Goal: Information Seeking & Learning: Learn about a topic

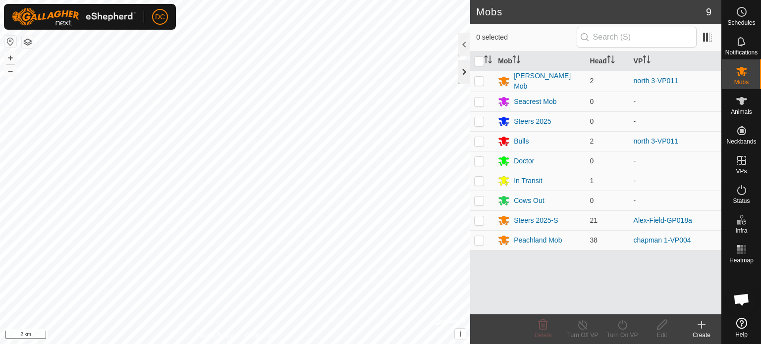
click at [461, 73] on div at bounding box center [464, 72] width 12 height 24
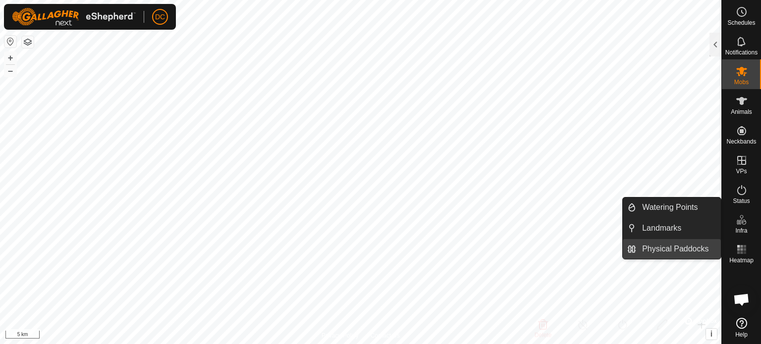
click at [679, 249] on link "Physical Paddocks" at bounding box center [678, 249] width 85 height 20
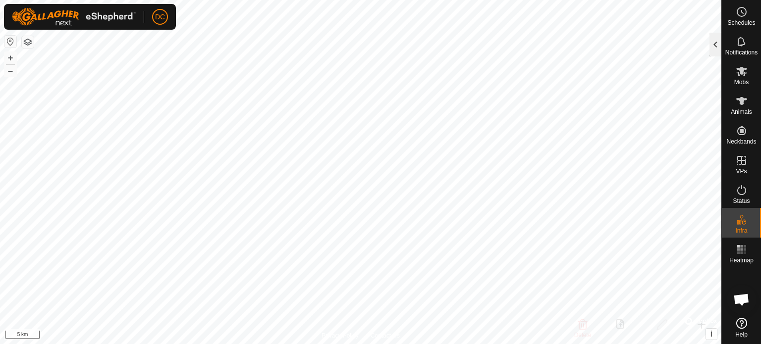
click at [717, 42] on div at bounding box center [715, 45] width 12 height 24
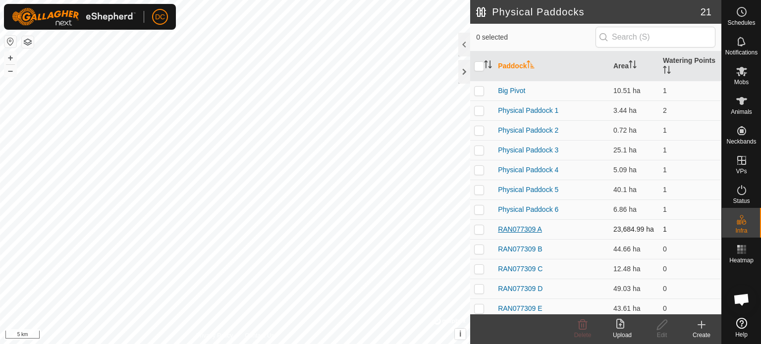
click at [521, 230] on link "RAN077309 A" at bounding box center [520, 229] width 44 height 8
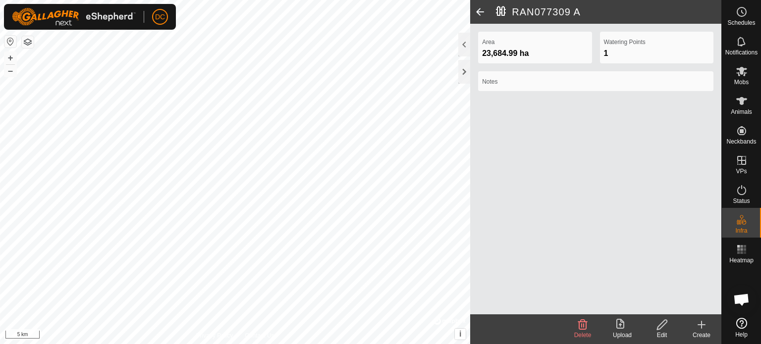
click at [481, 14] on span at bounding box center [480, 12] width 20 height 24
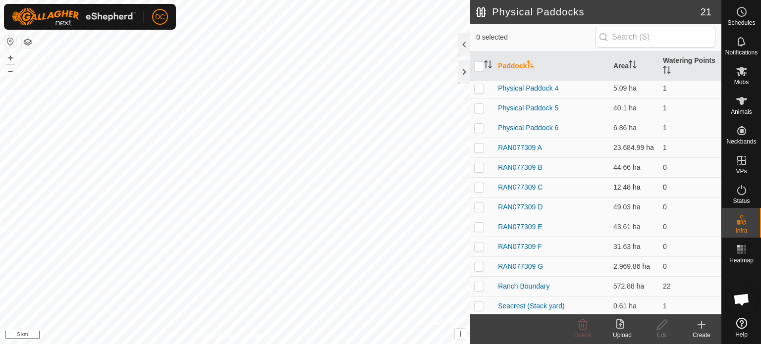
scroll to position [99, 0]
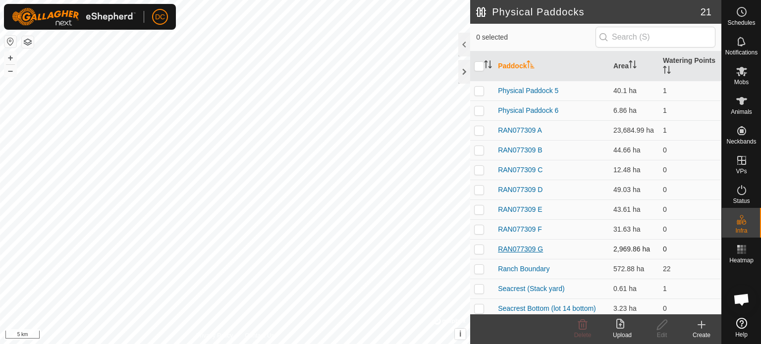
click at [519, 251] on link "RAN077309 G" at bounding box center [520, 249] width 45 height 8
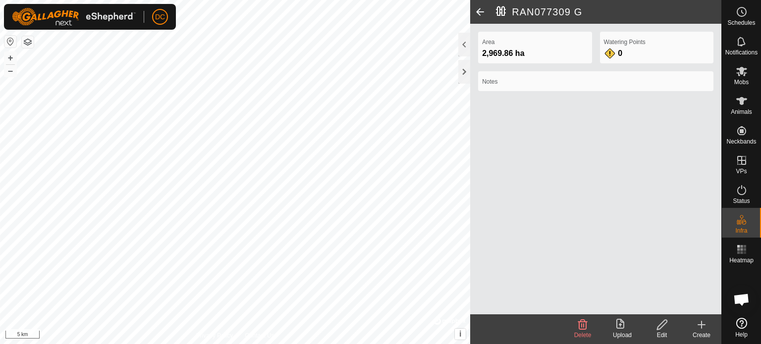
click at [481, 13] on span at bounding box center [480, 12] width 20 height 24
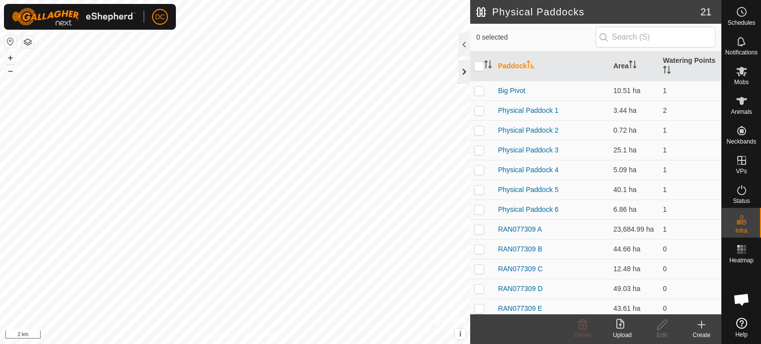
click at [464, 74] on div at bounding box center [464, 72] width 12 height 24
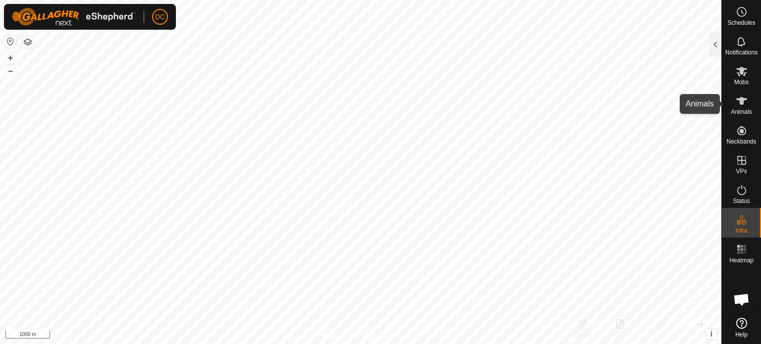
click at [743, 103] on icon at bounding box center [741, 101] width 11 height 8
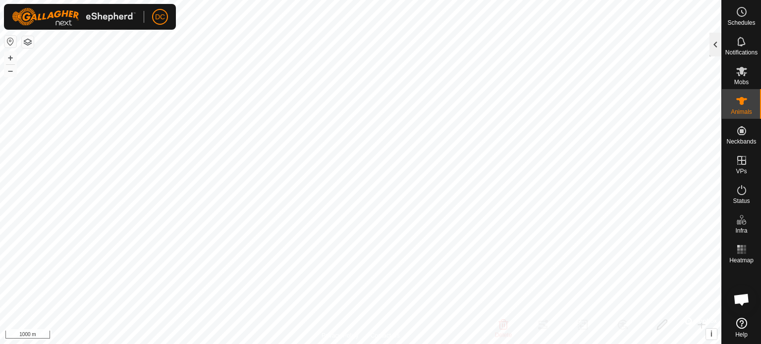
click at [715, 49] on div at bounding box center [715, 45] width 12 height 24
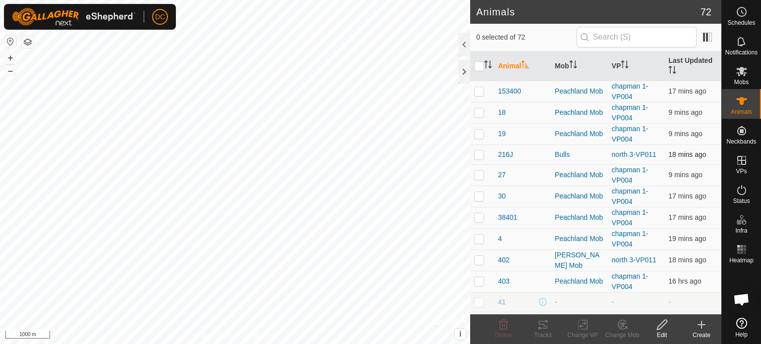
click at [481, 154] on p-checkbox at bounding box center [479, 155] width 10 height 8
click at [479, 155] on p-checkbox at bounding box center [479, 155] width 10 height 8
checkbox input "false"
click at [578, 65] on th "Mob" at bounding box center [579, 66] width 57 height 30
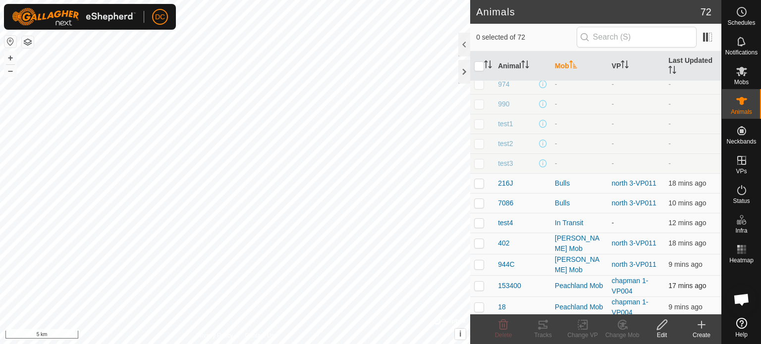
scroll to position [198, 0]
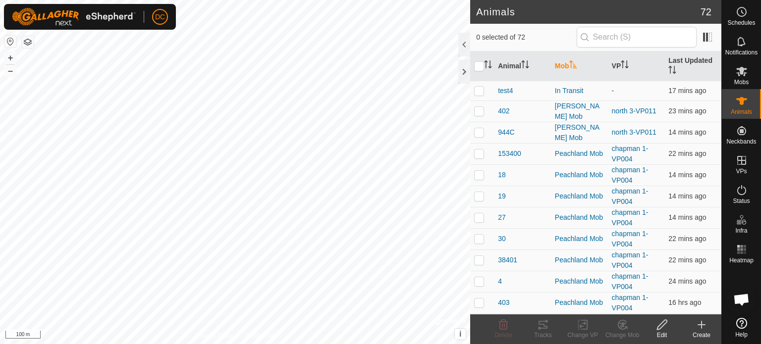
click at [29, 45] on button "button" at bounding box center [28, 42] width 12 height 12
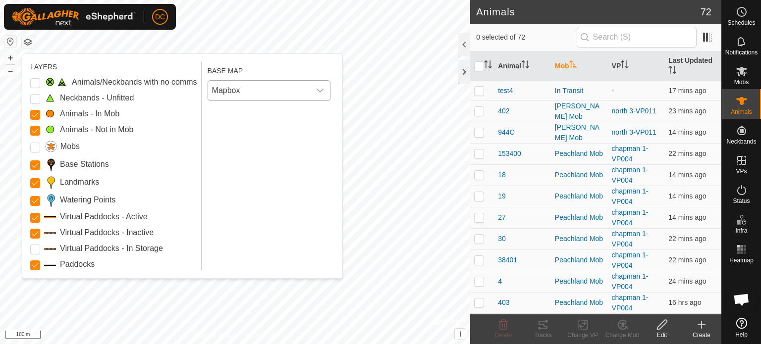
click at [323, 90] on div "dropdown trigger" at bounding box center [320, 91] width 20 height 20
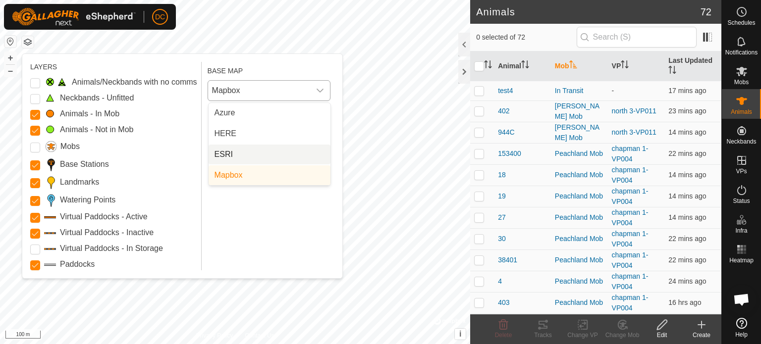
click at [223, 156] on li "ESRI" at bounding box center [269, 155] width 122 height 20
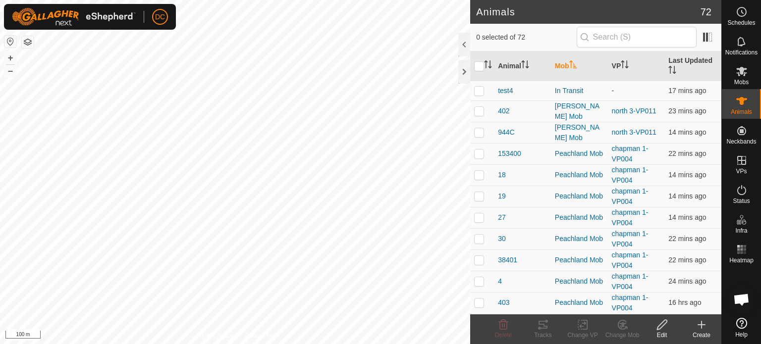
click at [27, 42] on button "button" at bounding box center [28, 42] width 12 height 12
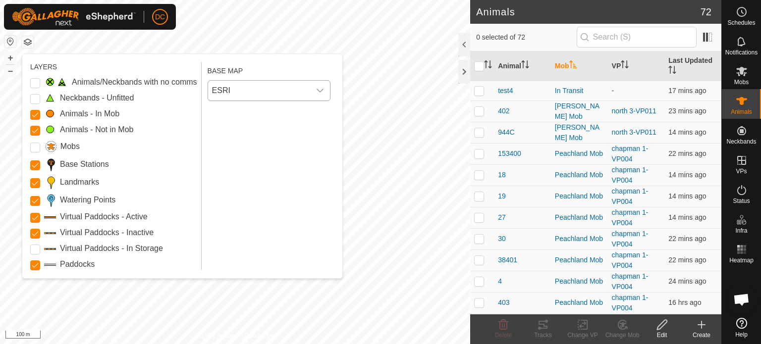
click at [240, 94] on span "ESRI" at bounding box center [259, 91] width 102 height 20
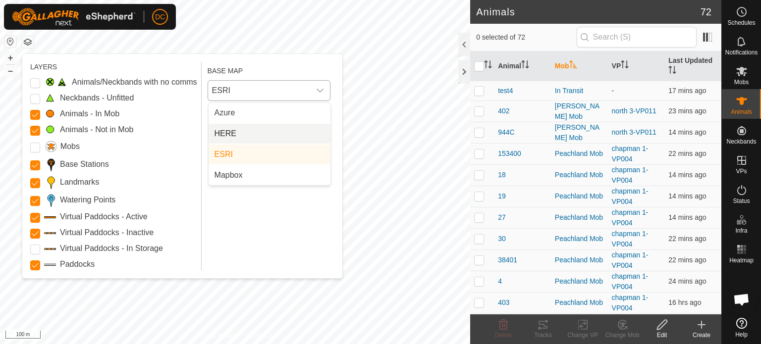
click at [236, 130] on li "HERE" at bounding box center [269, 134] width 122 height 20
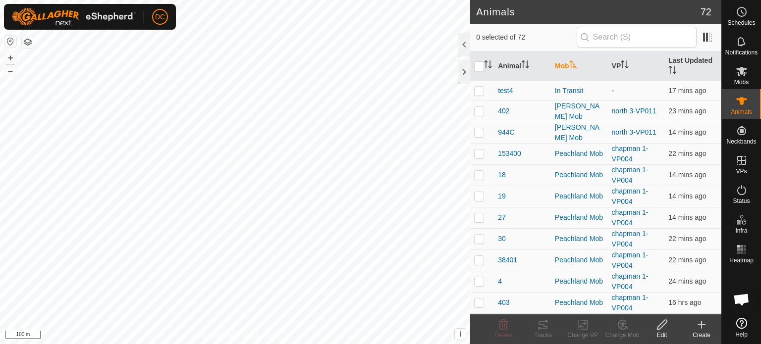
click at [25, 45] on button "button" at bounding box center [28, 42] width 12 height 12
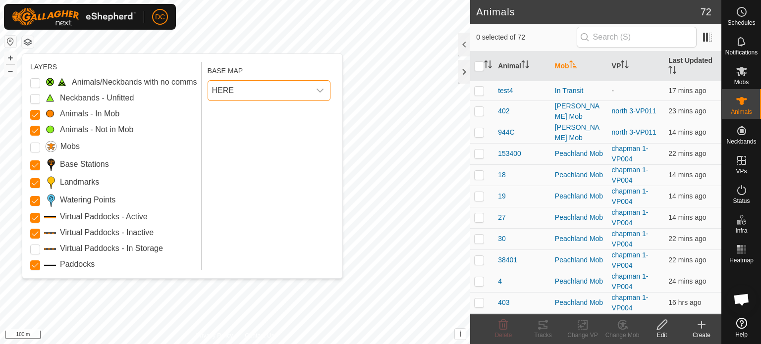
click at [244, 88] on span "HERE" at bounding box center [259, 91] width 102 height 20
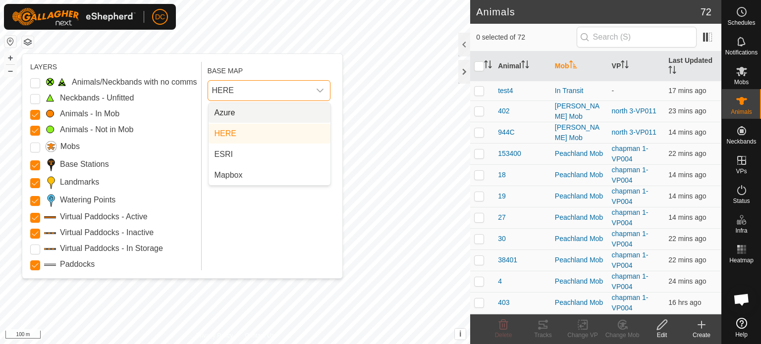
click at [225, 112] on li "Azure" at bounding box center [269, 113] width 122 height 20
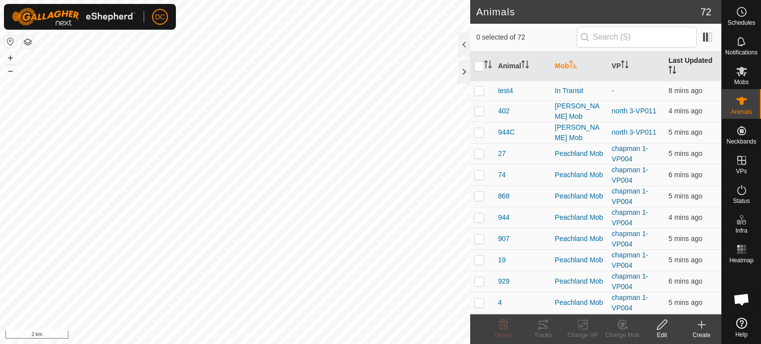
click at [668, 72] on icon "Activate to sort" at bounding box center [672, 70] width 8 height 8
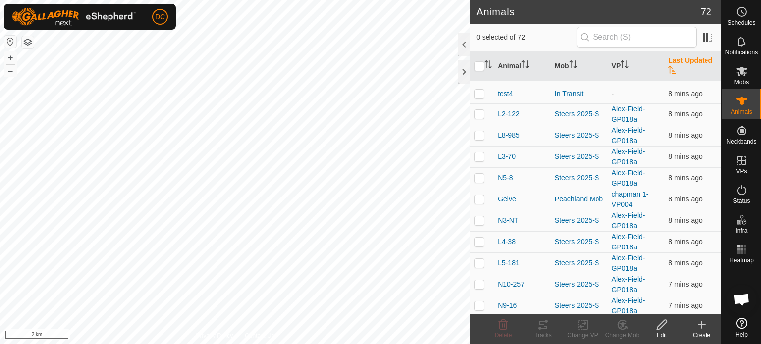
scroll to position [0, 0]
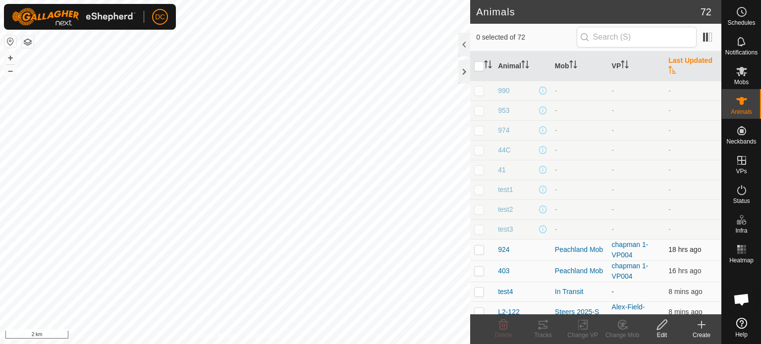
click at [483, 250] on p-tablecheckbox at bounding box center [479, 250] width 10 height 8
checkbox input "true"
click at [478, 271] on p-checkbox at bounding box center [479, 271] width 10 height 8
checkbox input "true"
click at [547, 327] on icon at bounding box center [542, 325] width 9 height 8
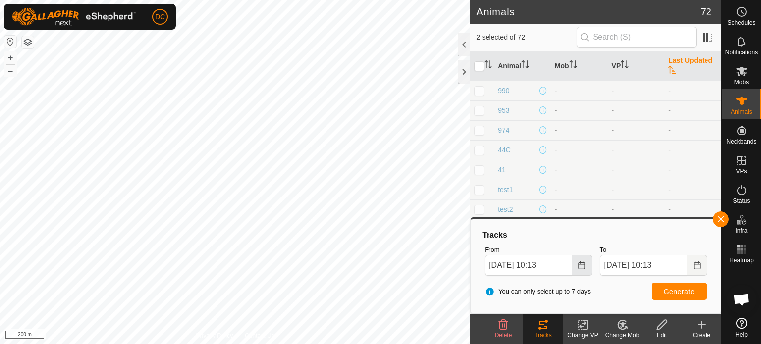
click at [585, 267] on icon "Choose Date" at bounding box center [581, 265] width 8 height 8
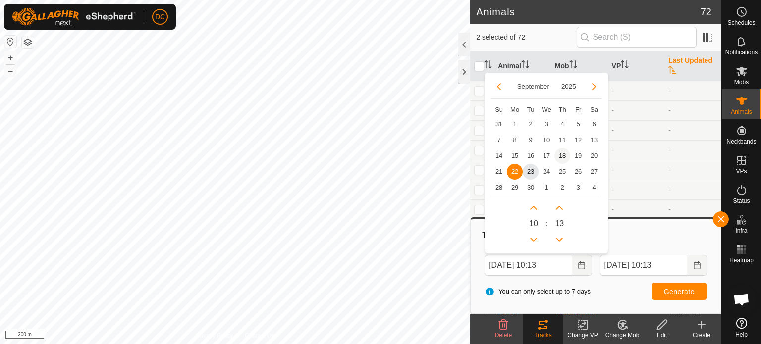
click at [564, 153] on span "18" at bounding box center [562, 156] width 16 height 16
type input "[DATE] 10:13"
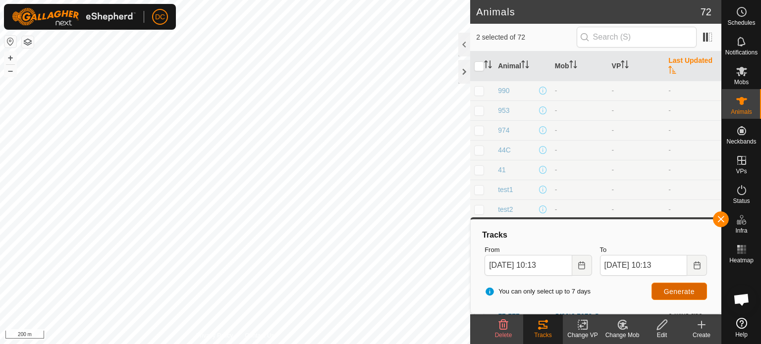
click at [689, 292] on span "Generate" at bounding box center [678, 292] width 31 height 8
click at [29, 44] on button "button" at bounding box center [28, 42] width 12 height 12
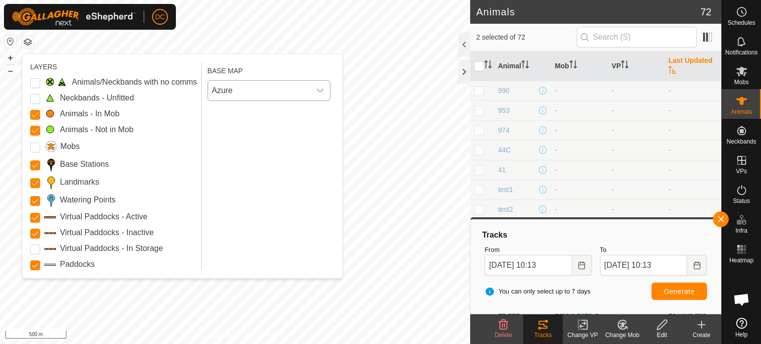
click at [236, 88] on span "Azure" at bounding box center [259, 91] width 102 height 20
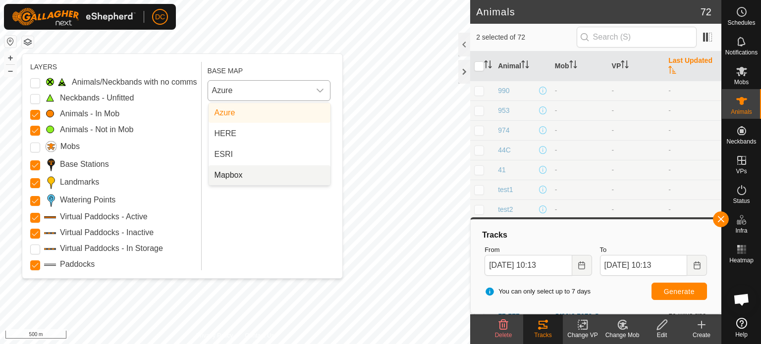
click at [234, 176] on li "Mapbox" at bounding box center [269, 175] width 122 height 20
